Goal: Communication & Community: Answer question/provide support

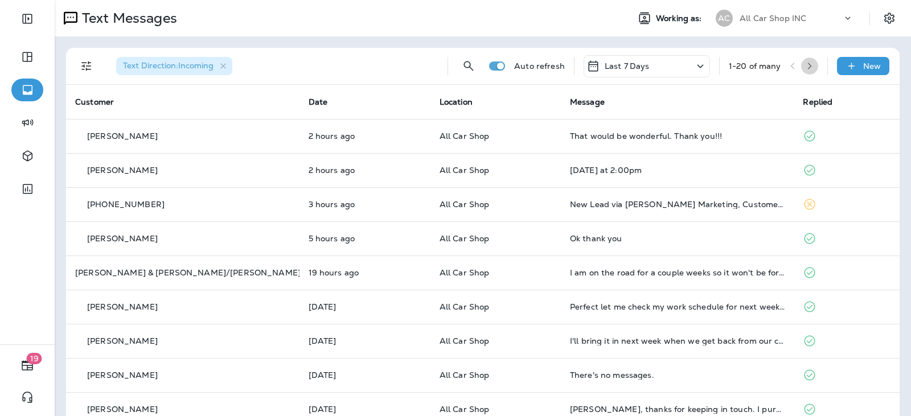
click at [808, 64] on icon "button" at bounding box center [810, 66] width 4 height 7
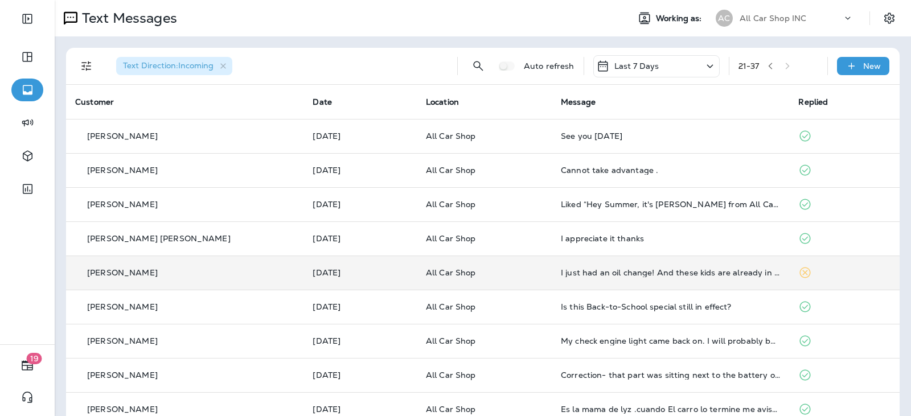
click at [561, 276] on div "I just had an oil change! And these kids are already in school" at bounding box center [670, 272] width 219 height 9
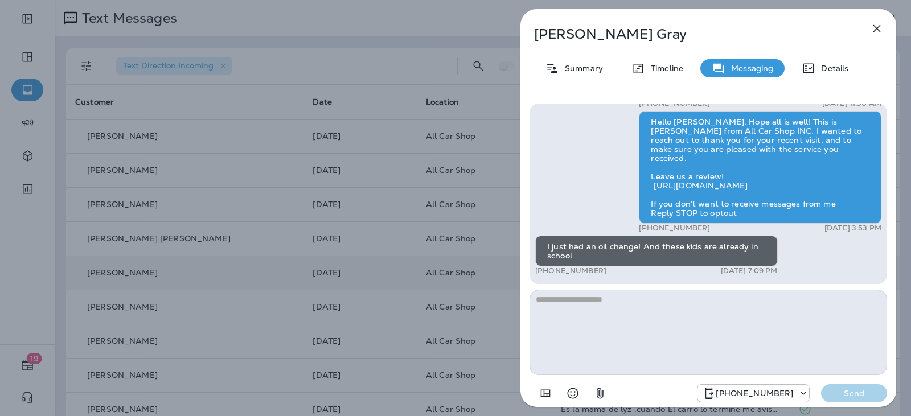
click at [595, 282] on div "Hi [PERSON_NAME], this is [PERSON_NAME] from All Car Shop INC, we have a few ne…" at bounding box center [709, 194] width 358 height 181
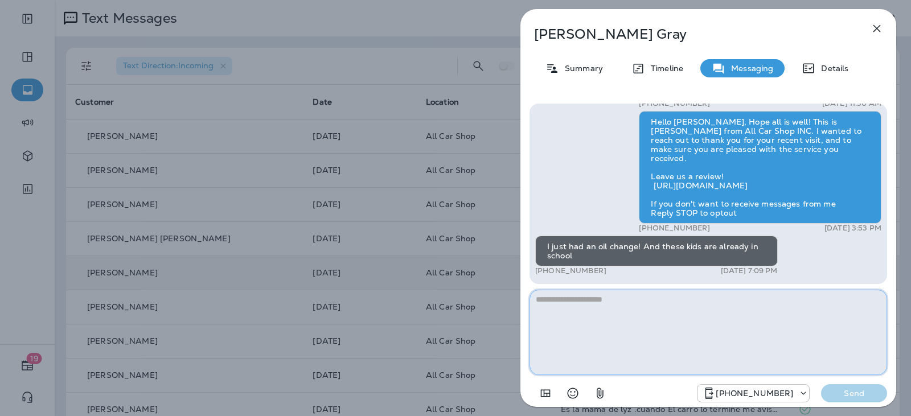
click at [596, 296] on textarea at bounding box center [709, 332] width 358 height 85
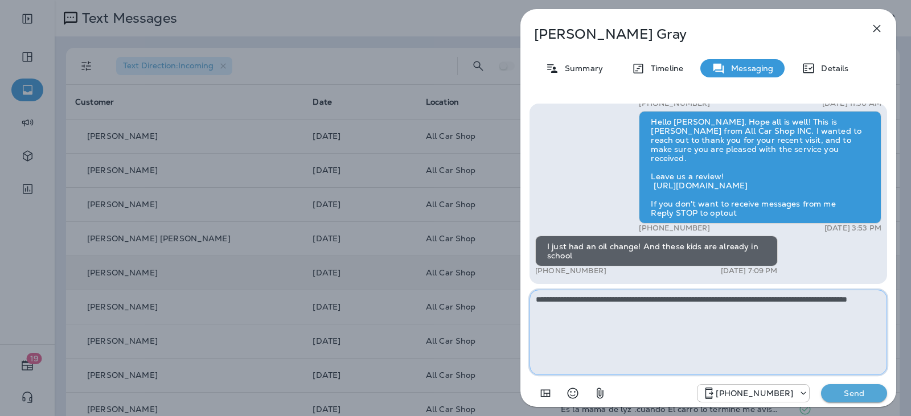
type textarea "**********"
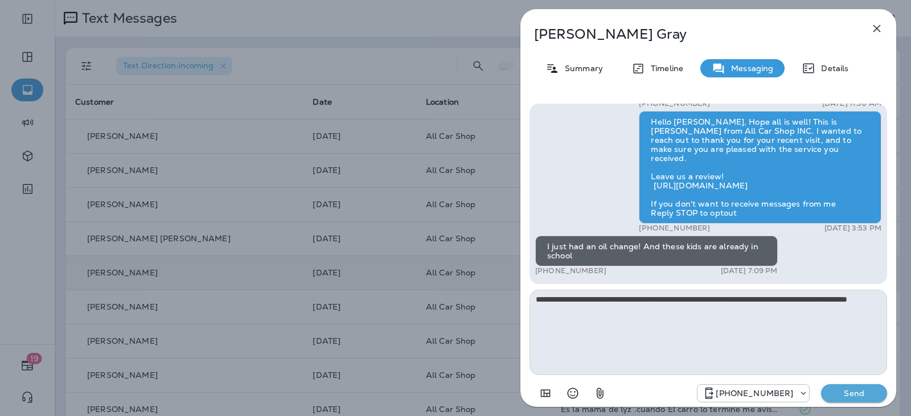
click at [850, 392] on p "Send" at bounding box center [854, 393] width 48 height 10
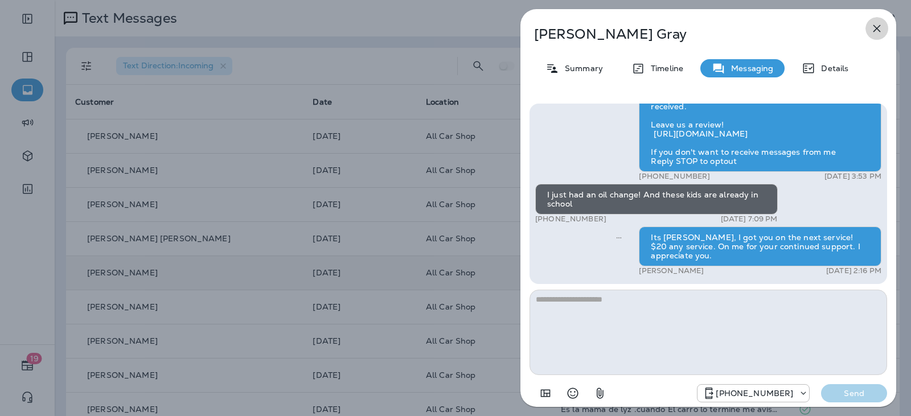
click at [877, 31] on icon "button" at bounding box center [877, 29] width 14 height 14
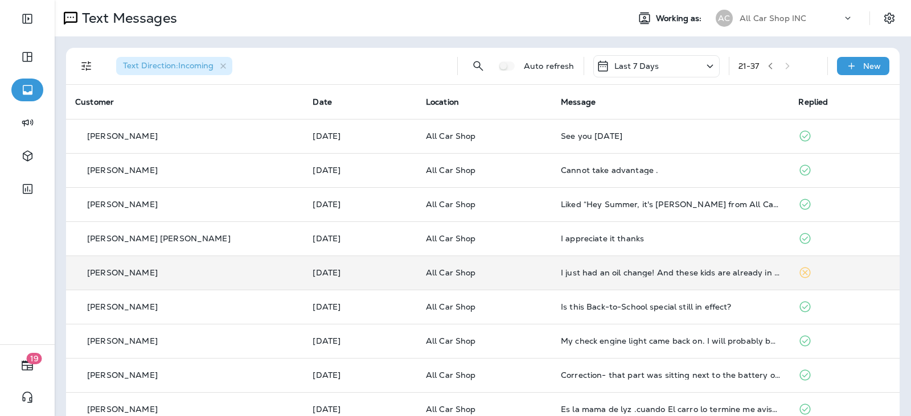
click at [769, 64] on icon "button" at bounding box center [771, 66] width 8 height 8
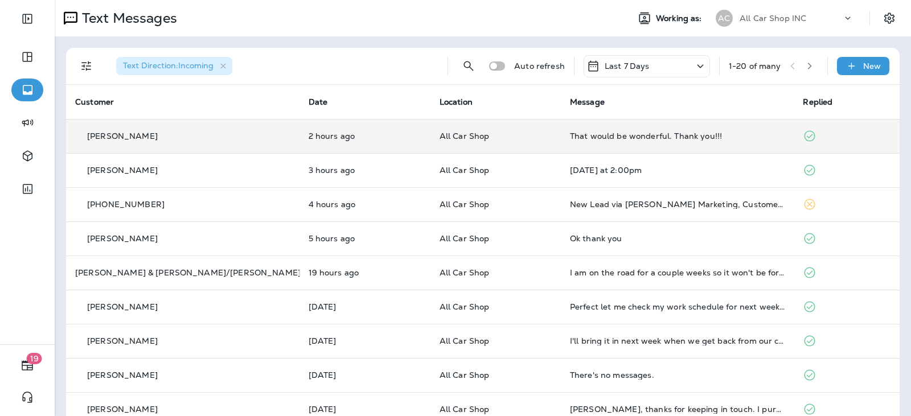
click at [500, 130] on td "All Car Shop" at bounding box center [496, 136] width 130 height 34
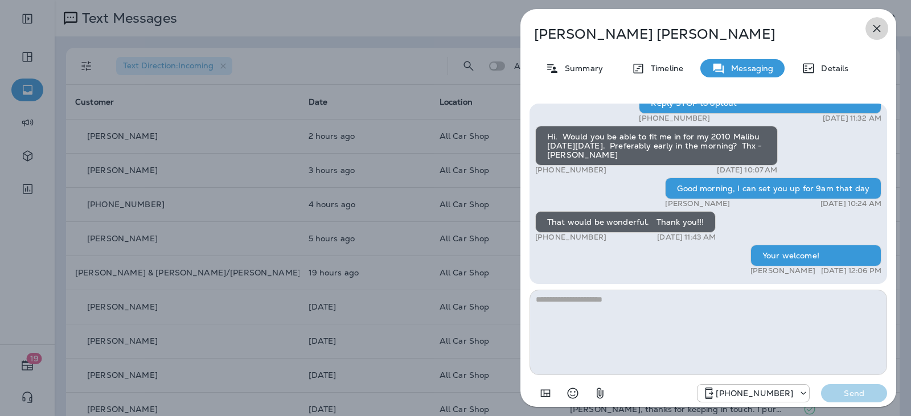
click at [876, 34] on icon "button" at bounding box center [877, 29] width 14 height 14
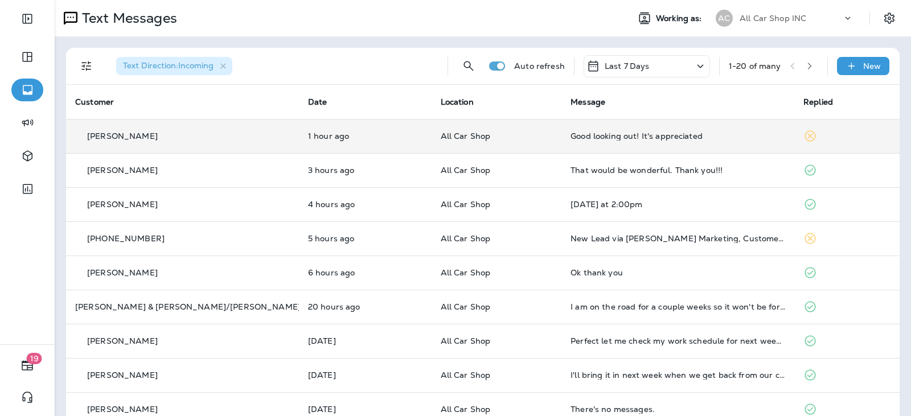
click at [503, 144] on td "All Car Shop" at bounding box center [497, 136] width 130 height 34
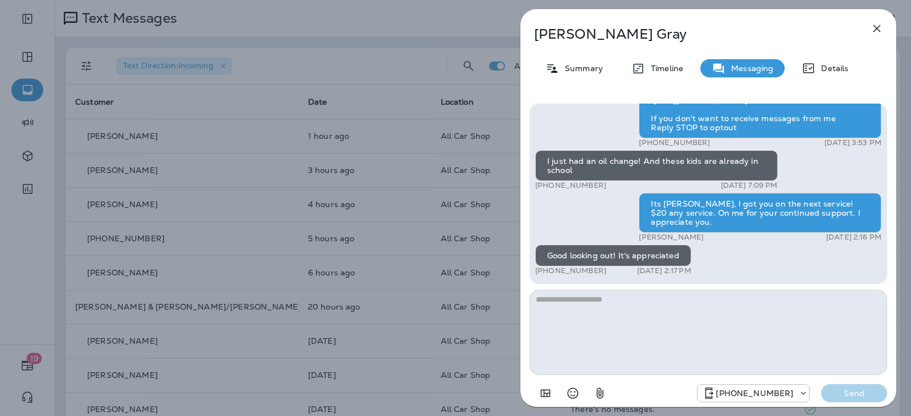
click at [592, 306] on textarea at bounding box center [709, 332] width 358 height 85
type textarea "**********"
click at [826, 394] on button "Send" at bounding box center [854, 393] width 66 height 18
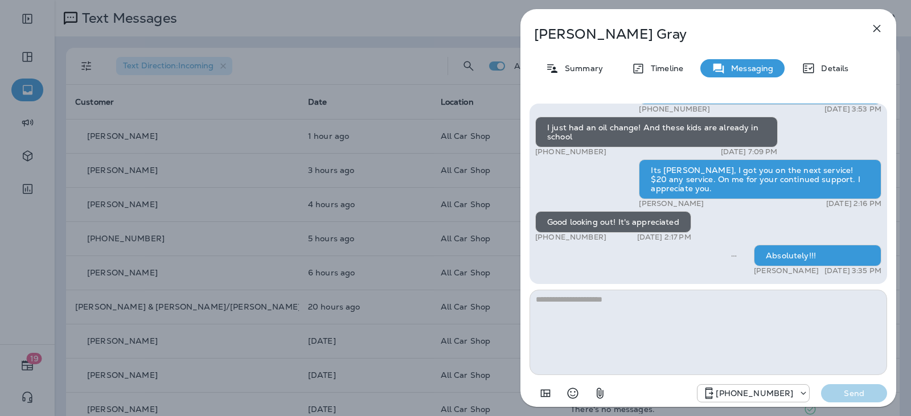
click at [870, 31] on icon "button" at bounding box center [877, 29] width 14 height 14
